Goal: Information Seeking & Learning: Find specific fact

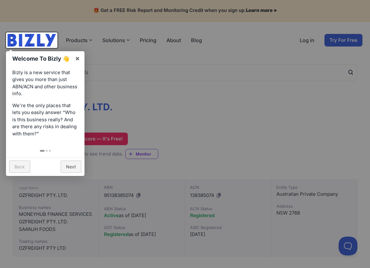
click at [168, 109] on div at bounding box center [185, 134] width 370 height 268
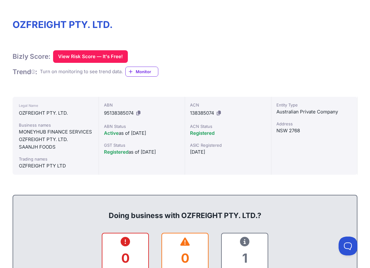
scroll to position [94, 0]
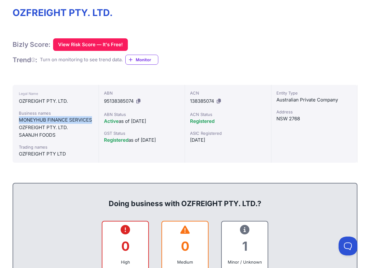
drag, startPoint x: 42, startPoint y: 125, endPoint x: 20, endPoint y: 120, distance: 23.3
click at [20, 120] on div "MONEYHUB FINANCE SERVICES" at bounding box center [56, 120] width 74 height 8
copy div "MONEYHUB FINANCE SERVICES"
drag, startPoint x: 49, startPoint y: 143, endPoint x: 21, endPoint y: 143, distance: 27.4
click at [21, 139] on div "SAANJH FOODS" at bounding box center [56, 135] width 74 height 8
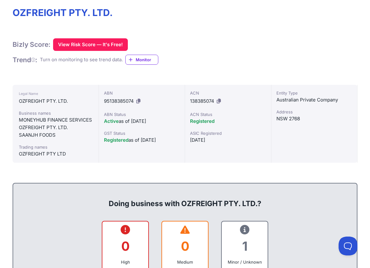
drag, startPoint x: 21, startPoint y: 143, endPoint x: 55, endPoint y: 143, distance: 33.3
click at [55, 139] on div "SAANJH FOODS" at bounding box center [56, 135] width 74 height 8
drag, startPoint x: 55, startPoint y: 143, endPoint x: 22, endPoint y: 142, distance: 33.3
click at [22, 139] on div "SAANJH FOODS" at bounding box center [56, 135] width 74 height 8
copy div "SAANJH FOODS"
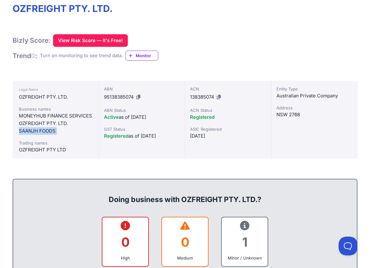
scroll to position [87, 0]
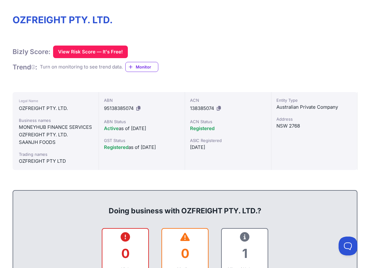
click at [132, 170] on div "ABN 95138385074 ABN Status Active as of [DATE] GST Status Registered as of [DAT…" at bounding box center [142, 131] width 86 height 78
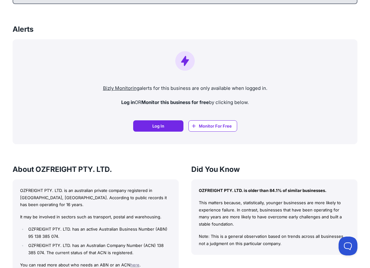
scroll to position [496, 0]
